Goal: Ask a question

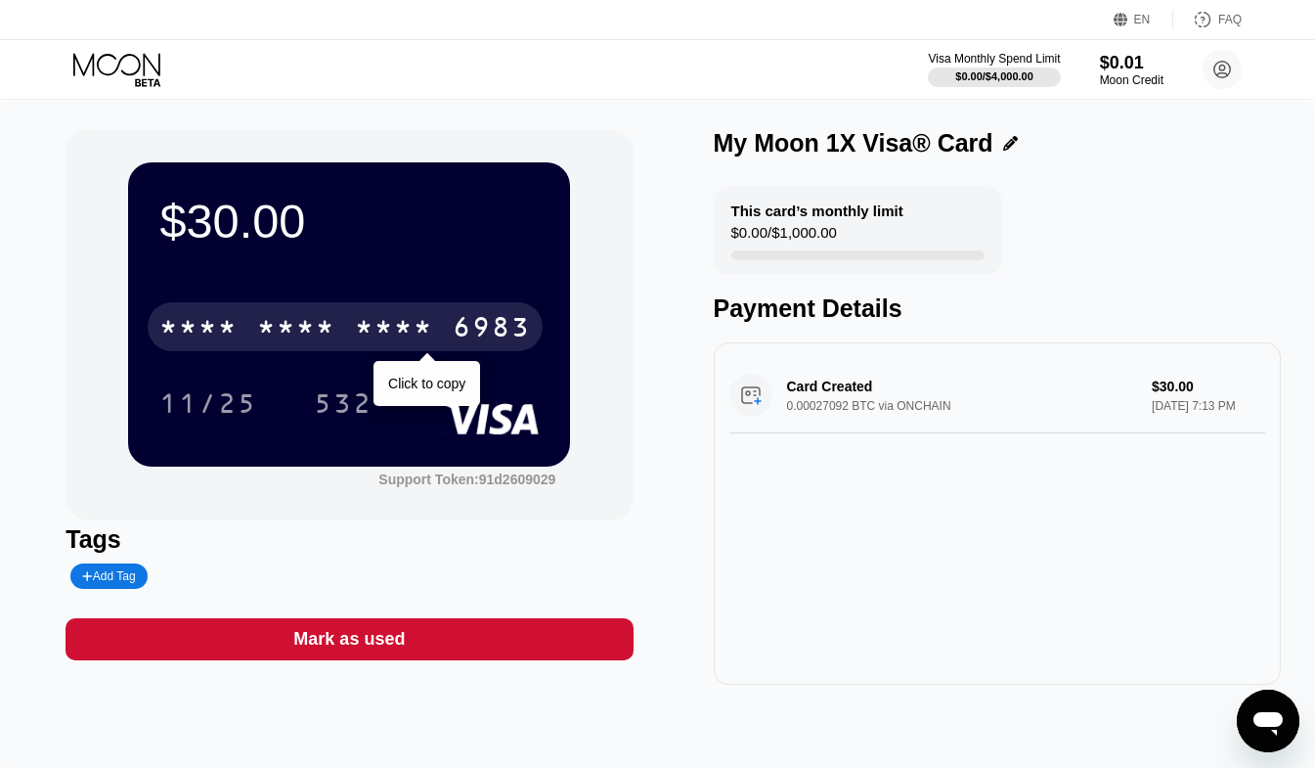
click at [422, 334] on div "* * * *" at bounding box center [394, 329] width 78 height 31
click at [415, 331] on div "2057" at bounding box center [394, 329] width 78 height 31
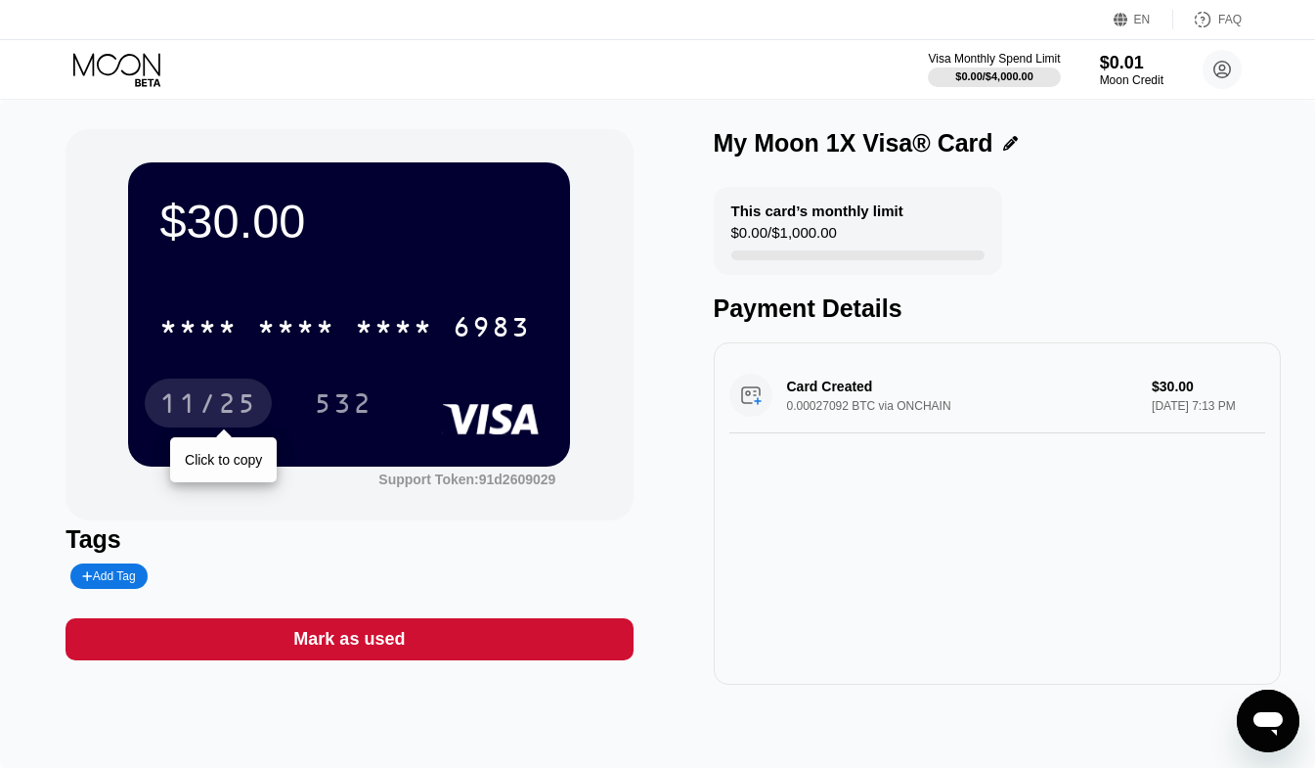
click at [226, 405] on div "11/25" at bounding box center [208, 405] width 98 height 31
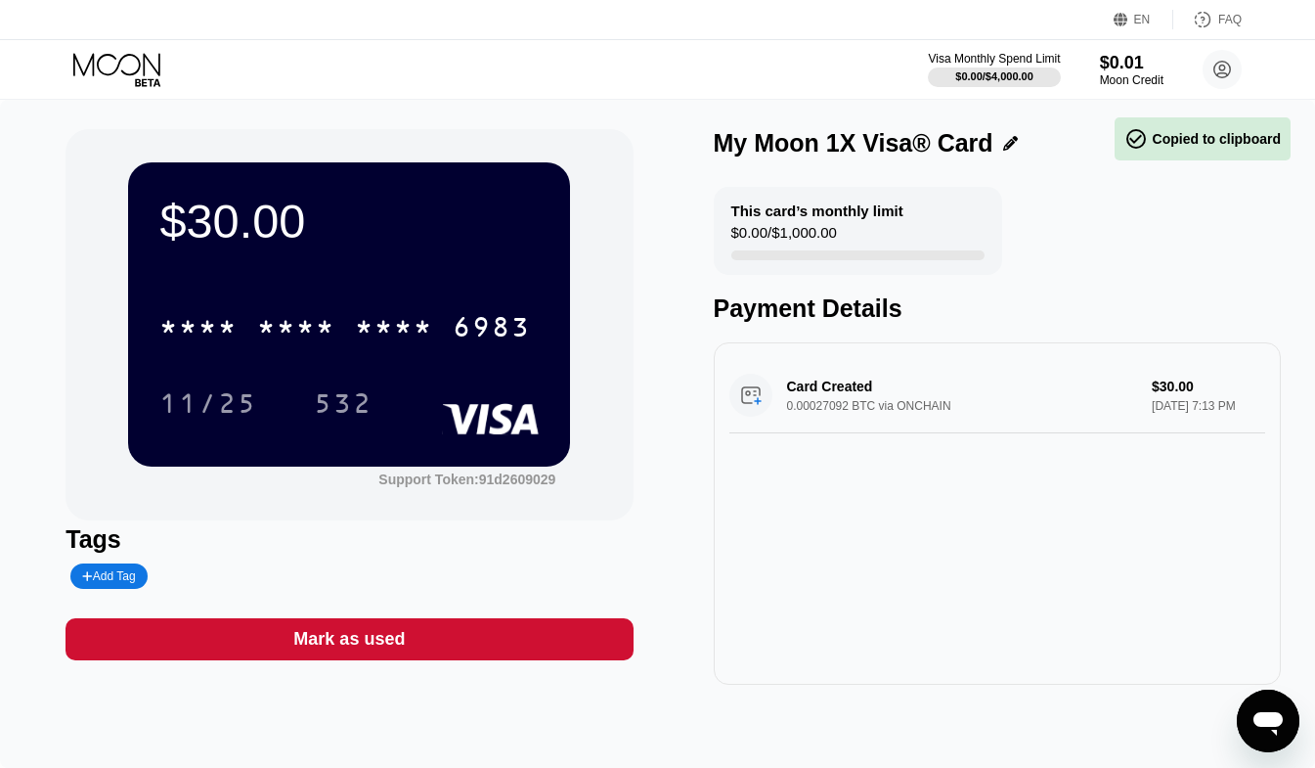
click at [198, 457] on div "$30.00 * * * * * * * * * * * * 6983 11/25 532" at bounding box center [349, 313] width 442 height 303
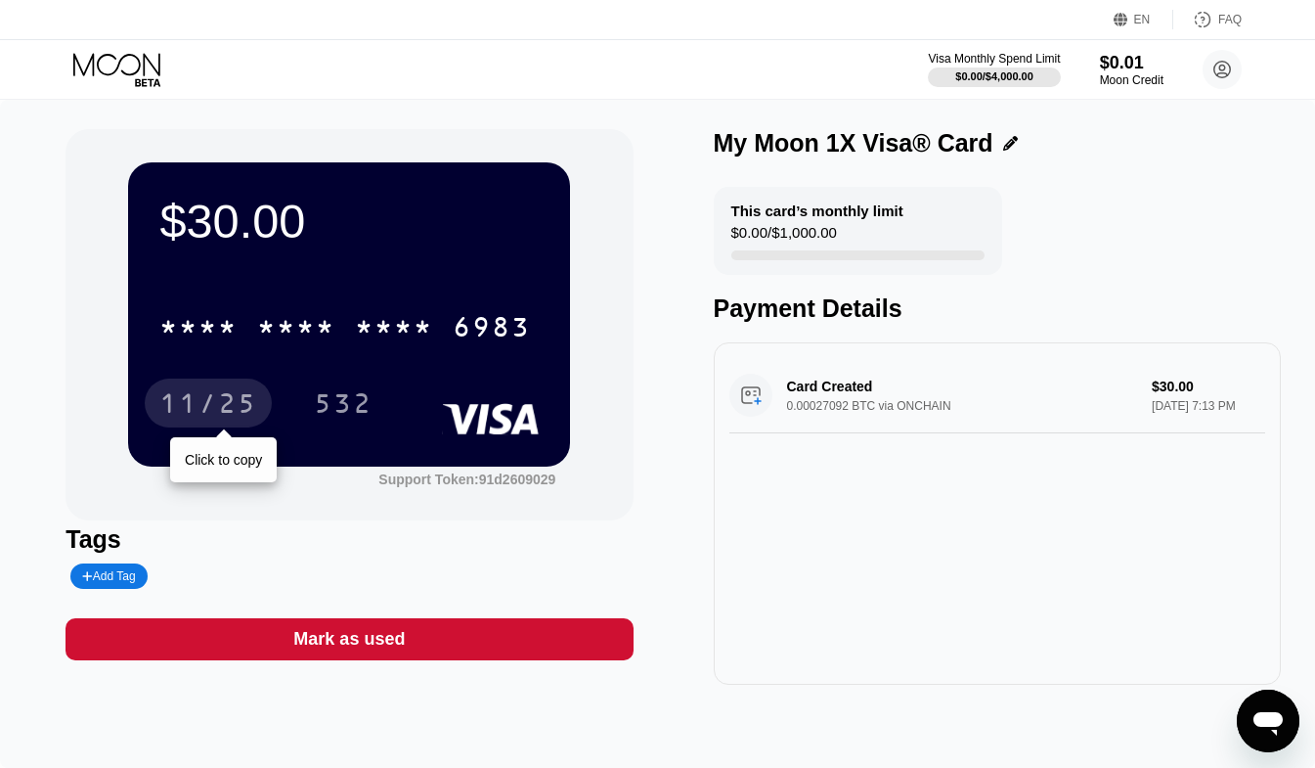
click at [201, 409] on div "11/25" at bounding box center [208, 405] width 98 height 31
click at [27, 275] on div "$30.00 * * * * * * * * * * * * 6983 11/25 532 Support Token: 91d2609029 Tags Ad…" at bounding box center [657, 434] width 1315 height 668
drag, startPoint x: 402, startPoint y: 408, endPoint x: 309, endPoint y: 417, distance: 93.3
click at [314, 418] on div "532" at bounding box center [358, 403] width 88 height 49
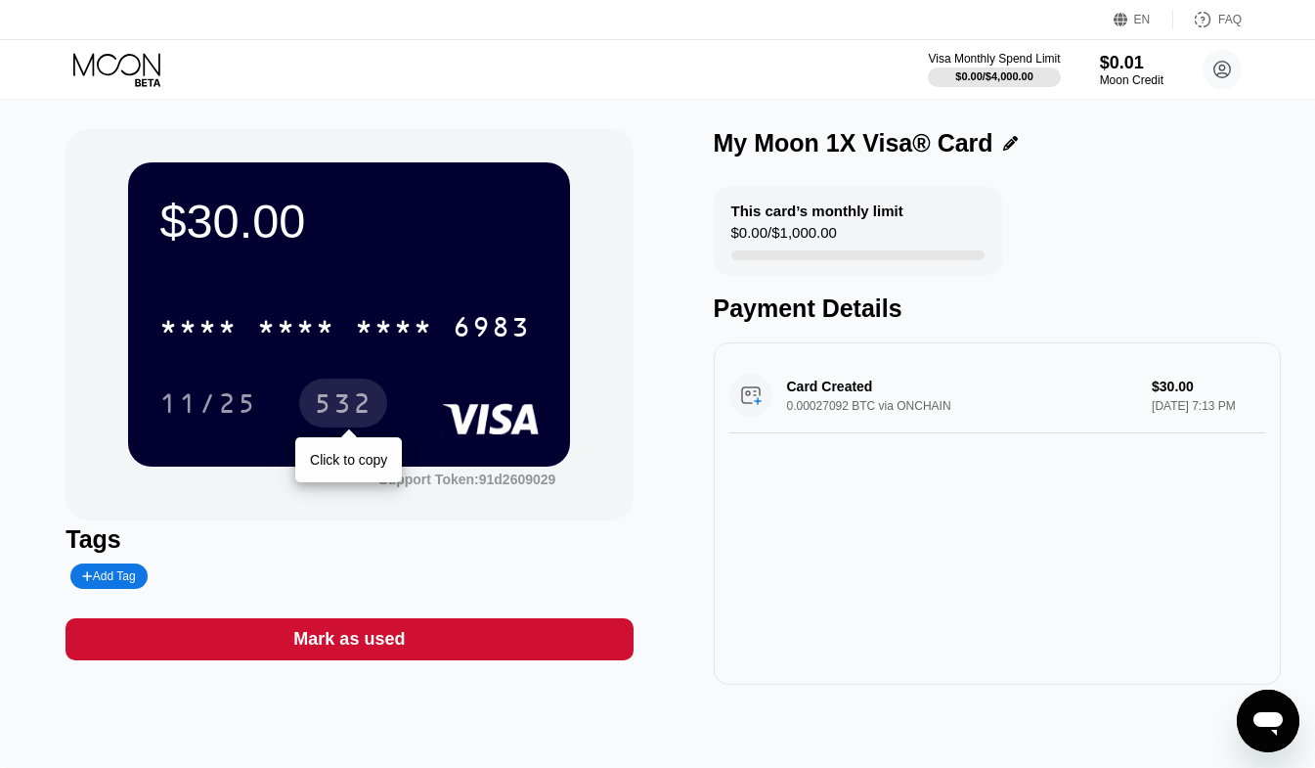
click at [349, 403] on div "532" at bounding box center [343, 405] width 59 height 31
click at [590, 66] on div "Visa Monthly Spend Limit $0.00 / $4,000.00 $0.01 Moon Credit [EMAIL_ADDRESS][DO…" at bounding box center [657, 69] width 1315 height 59
click at [1283, 714] on icon "Open messaging window" at bounding box center [1268, 720] width 35 height 35
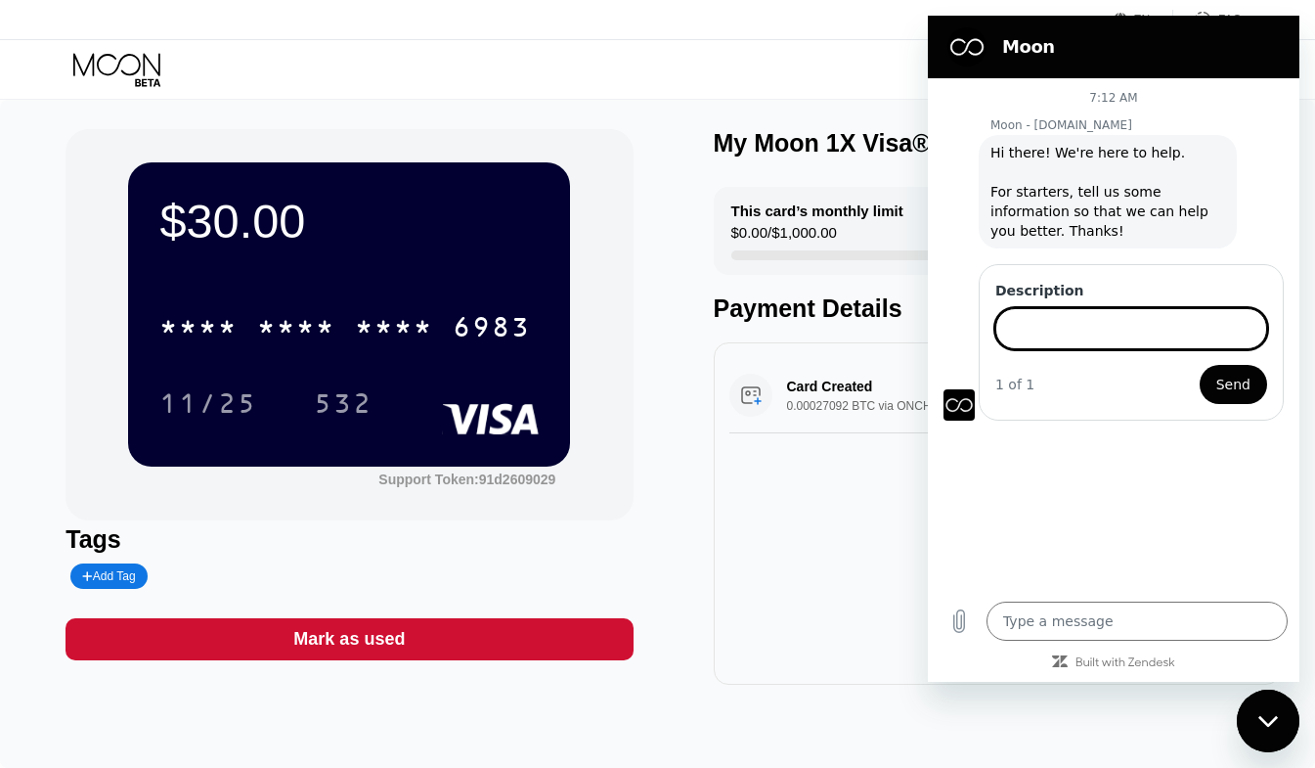
click at [803, 59] on div "Visa Monthly Spend Limit $0.00 / $4,000.00 $0.01 Moon Credit [EMAIL_ADDRESS][DO…" at bounding box center [657, 69] width 1315 height 59
click at [856, 39] on div "EN Language Select an item Save FAQ" at bounding box center [657, 20] width 1315 height 40
click at [1266, 712] on div "Close messaging window" at bounding box center [1268, 720] width 59 height 59
type textarea "x"
